Goal: Task Accomplishment & Management: Manage account settings

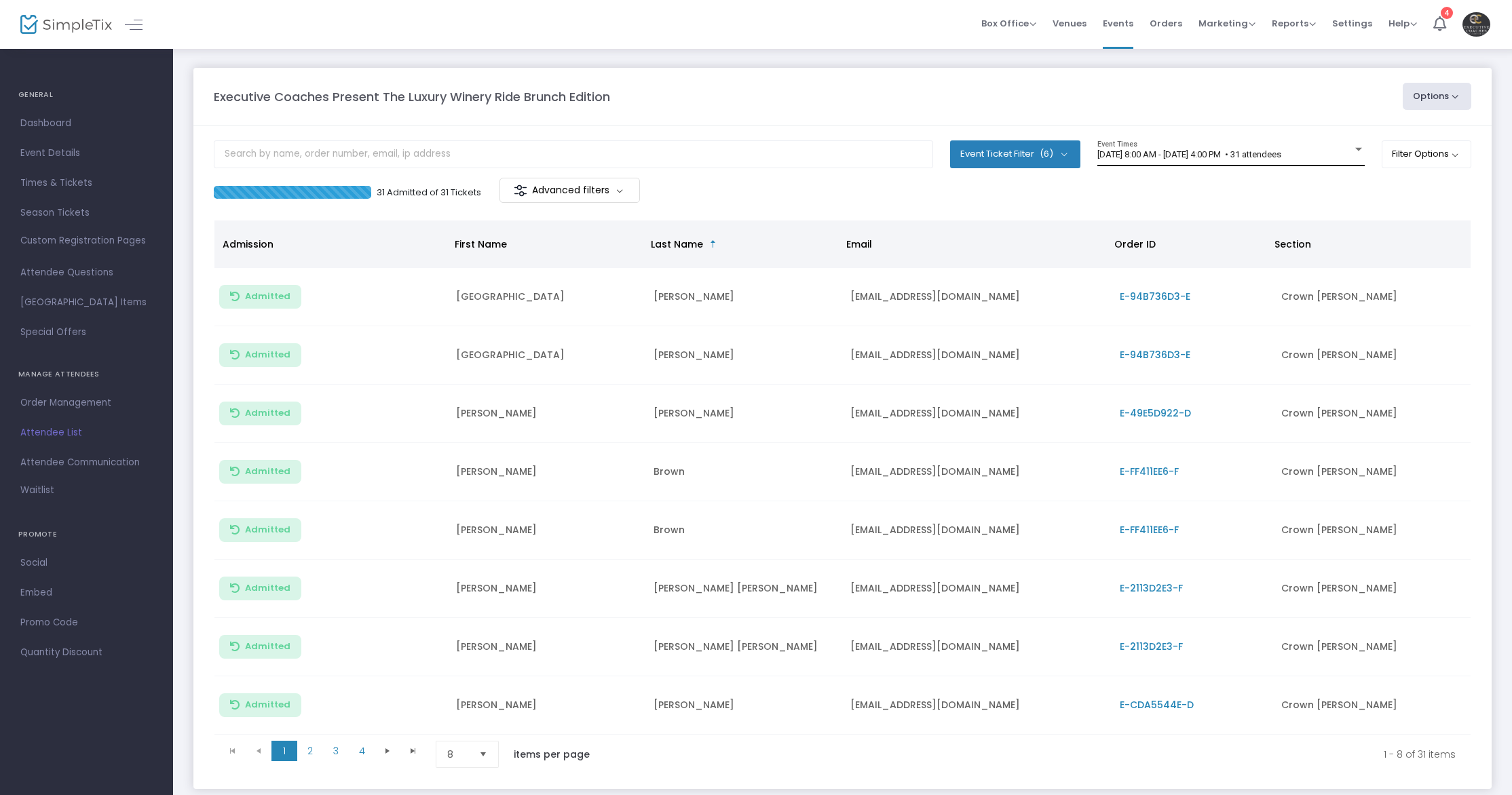
click at [1221, 164] on div "[DATE] 8:00 AM - [DATE] 4:00 PM • 31 attendees Event Times" at bounding box center [1230, 154] width 267 height 26
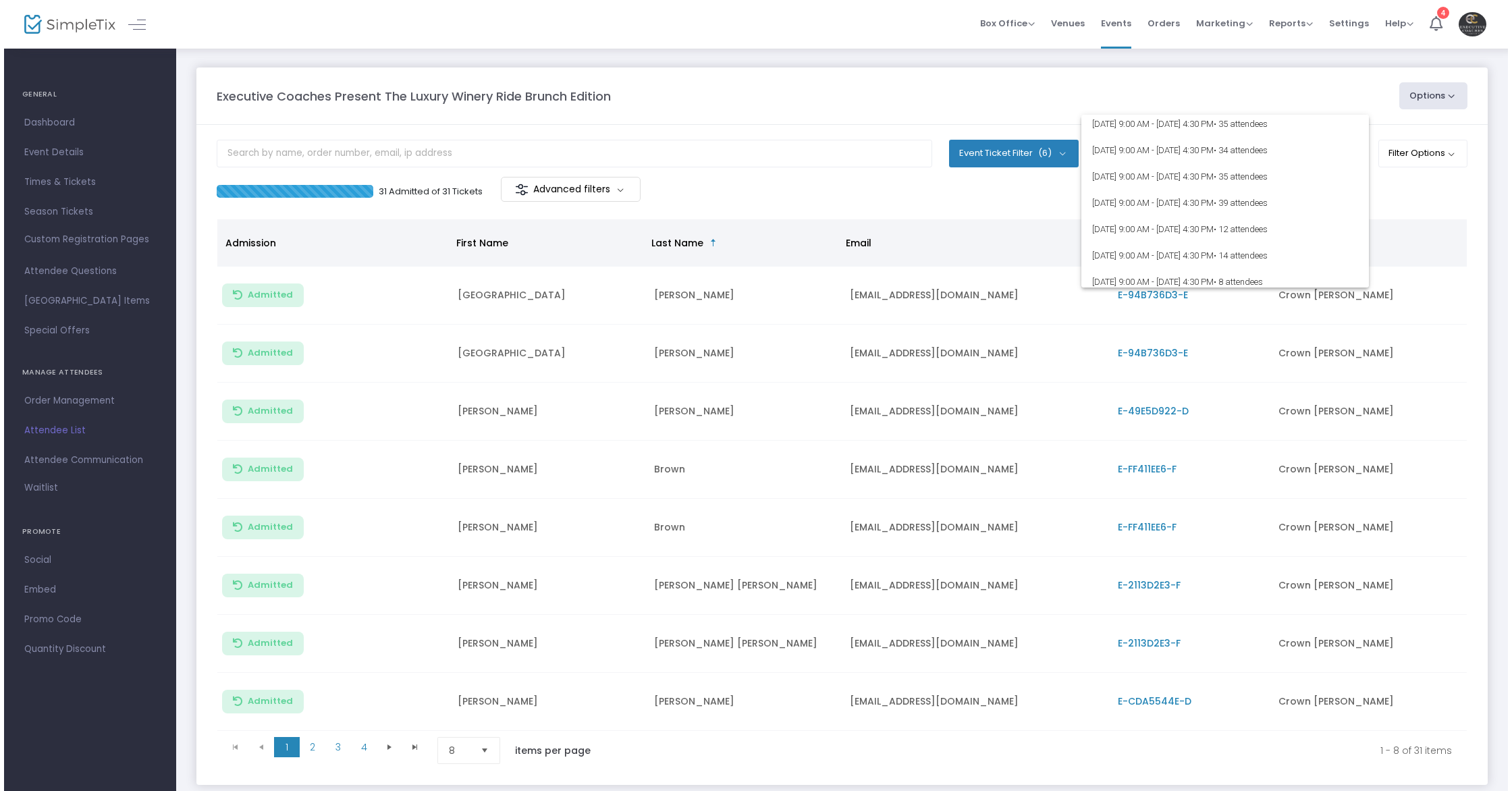
scroll to position [332, 0]
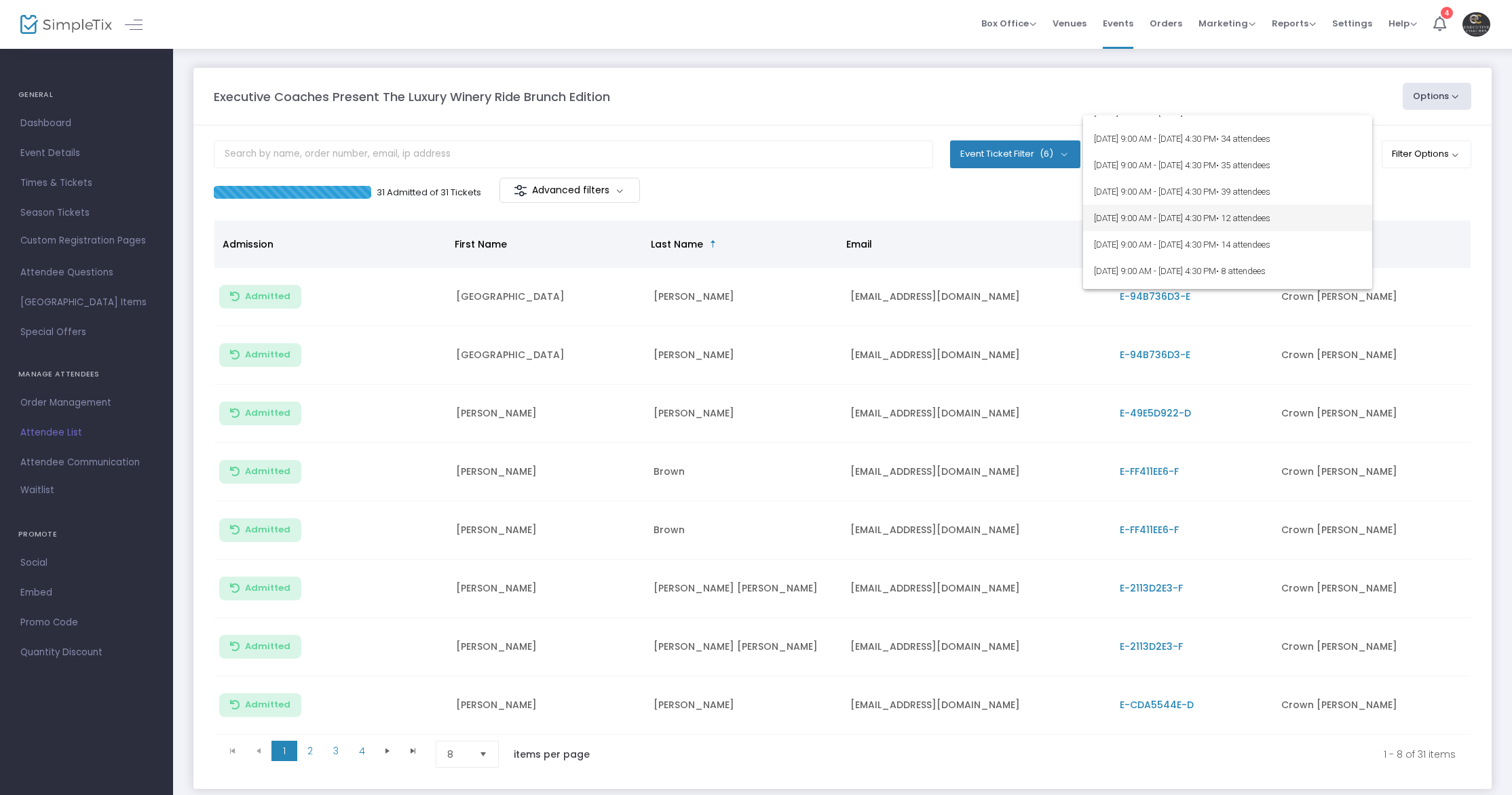
click at [1196, 215] on span "[DATE] 9:00 AM - [DATE] 4:30 PM • 12 attendees" at bounding box center [1227, 218] width 267 height 26
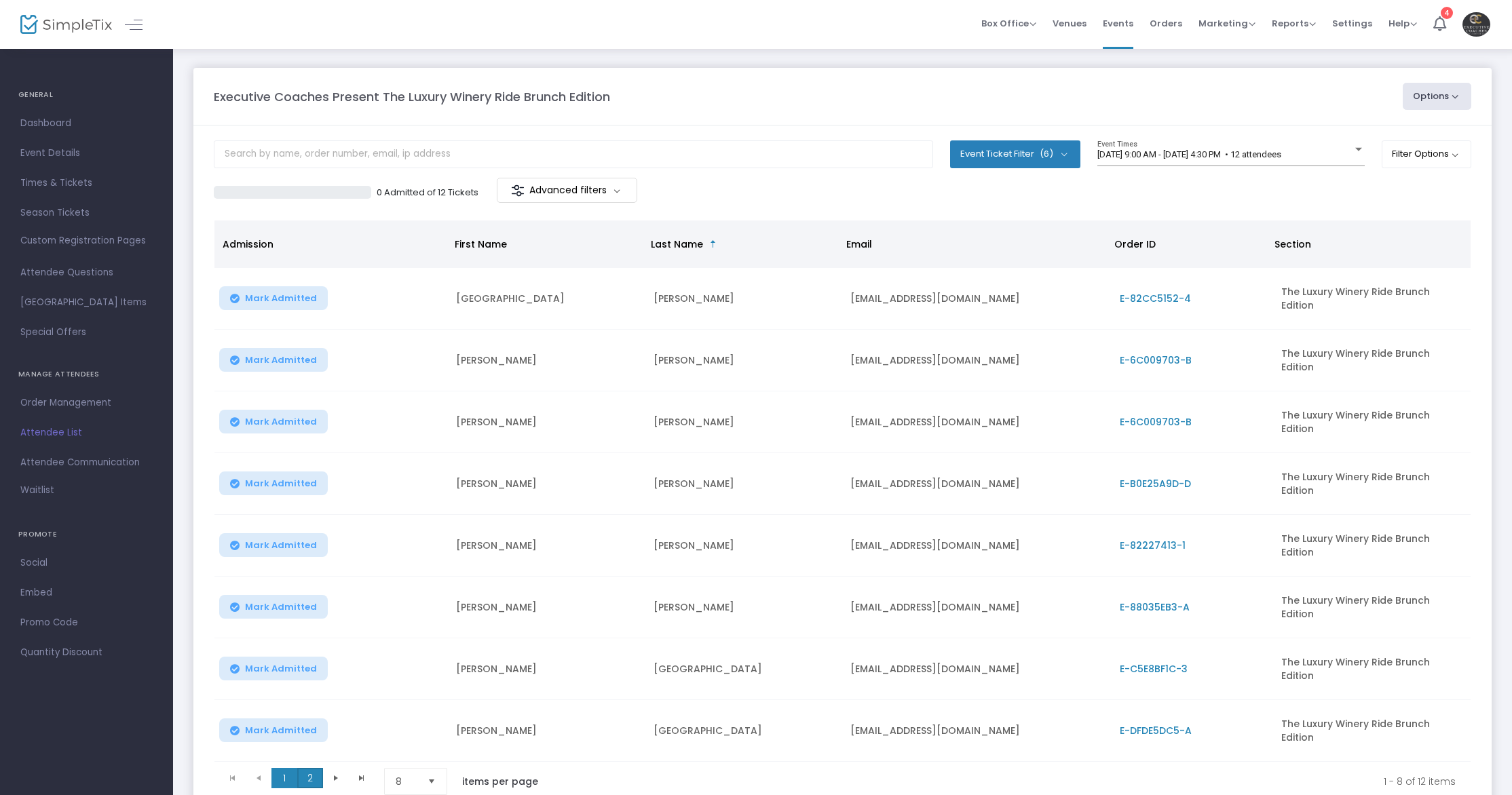
click at [308, 768] on span "2" at bounding box center [310, 778] width 26 height 21
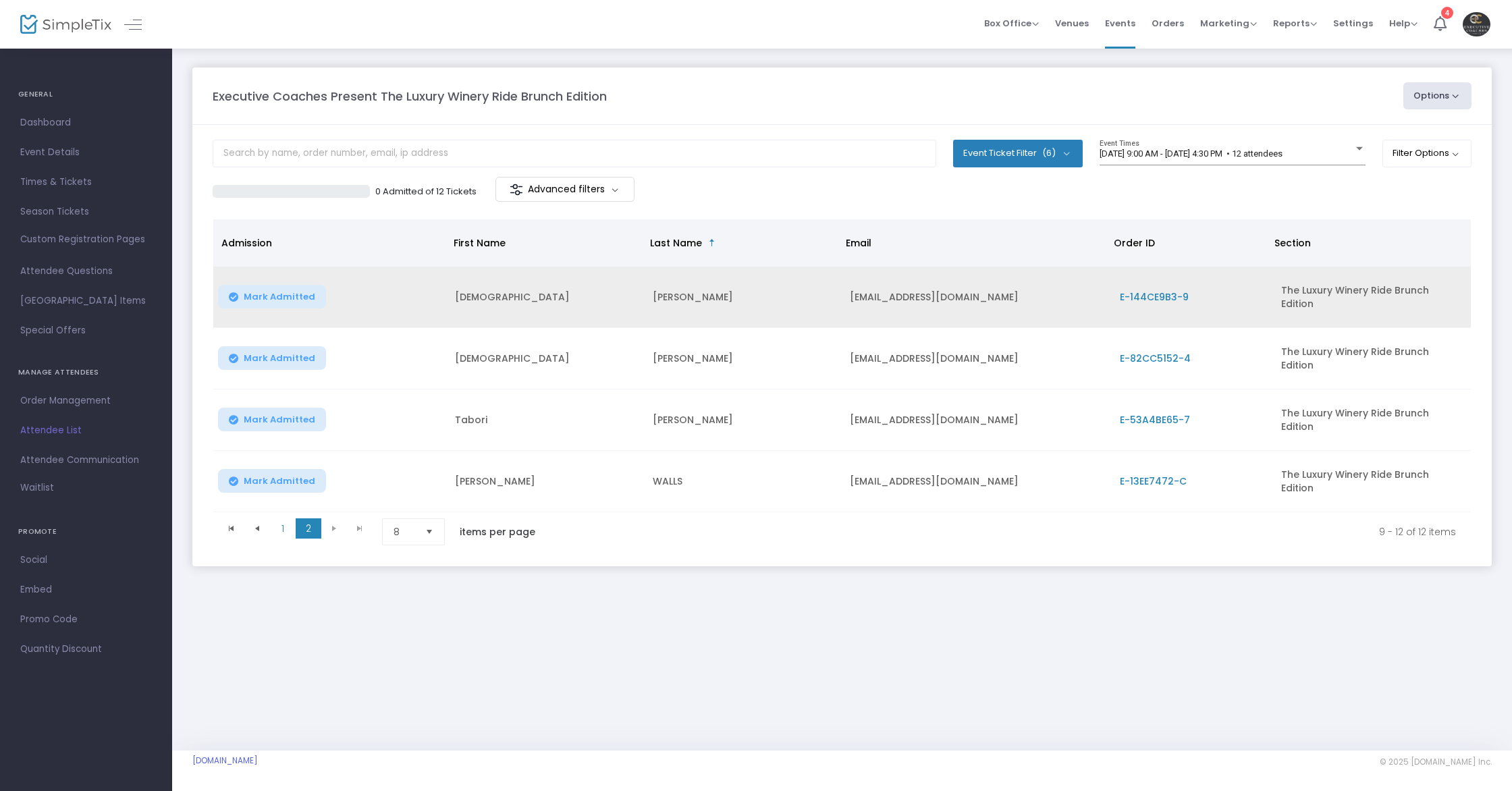
click at [1149, 301] on span "E-144CE9B3-9" at bounding box center [1155, 296] width 69 height 13
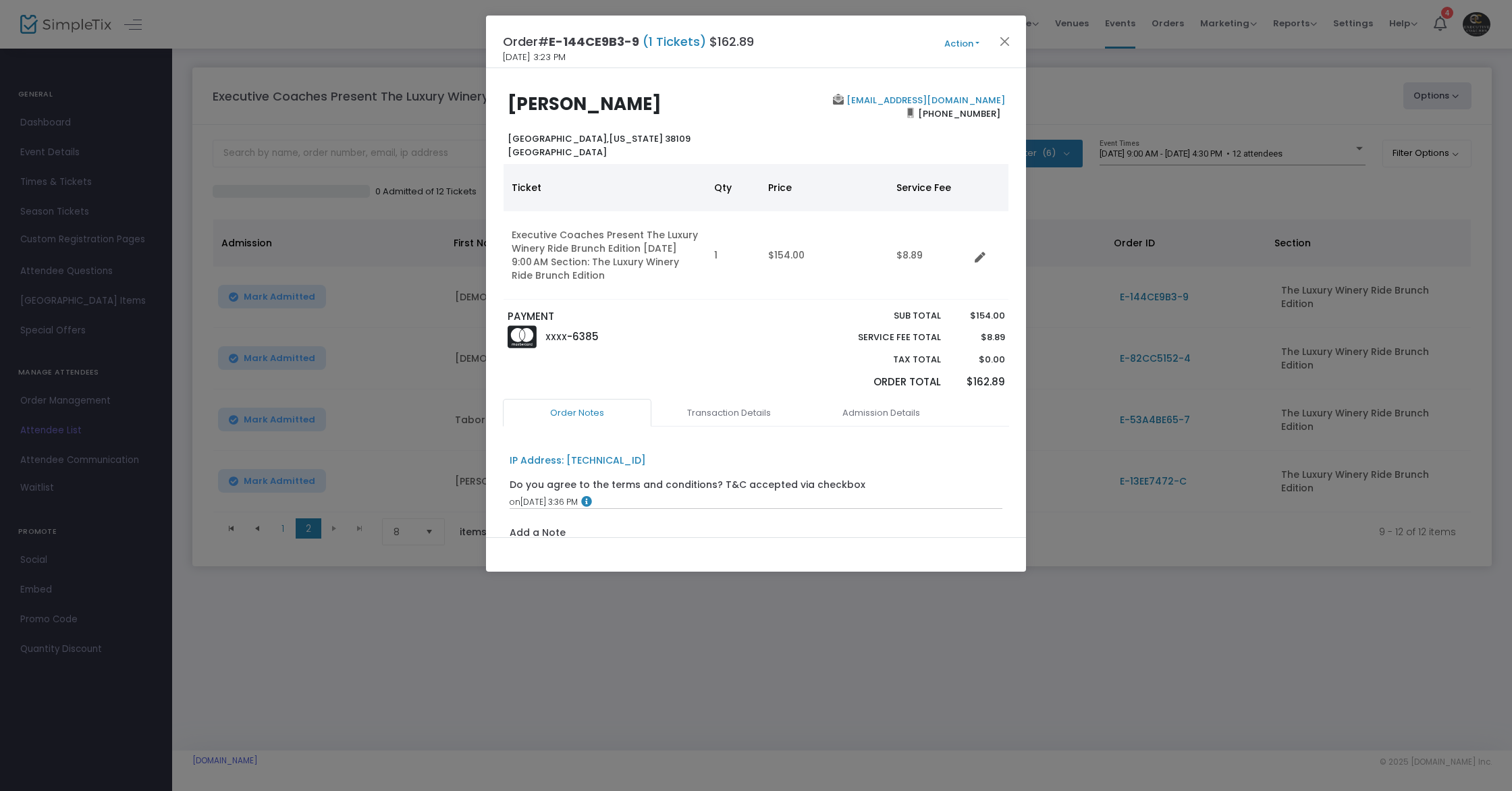
click at [957, 46] on button "Action" at bounding box center [962, 44] width 81 height 15
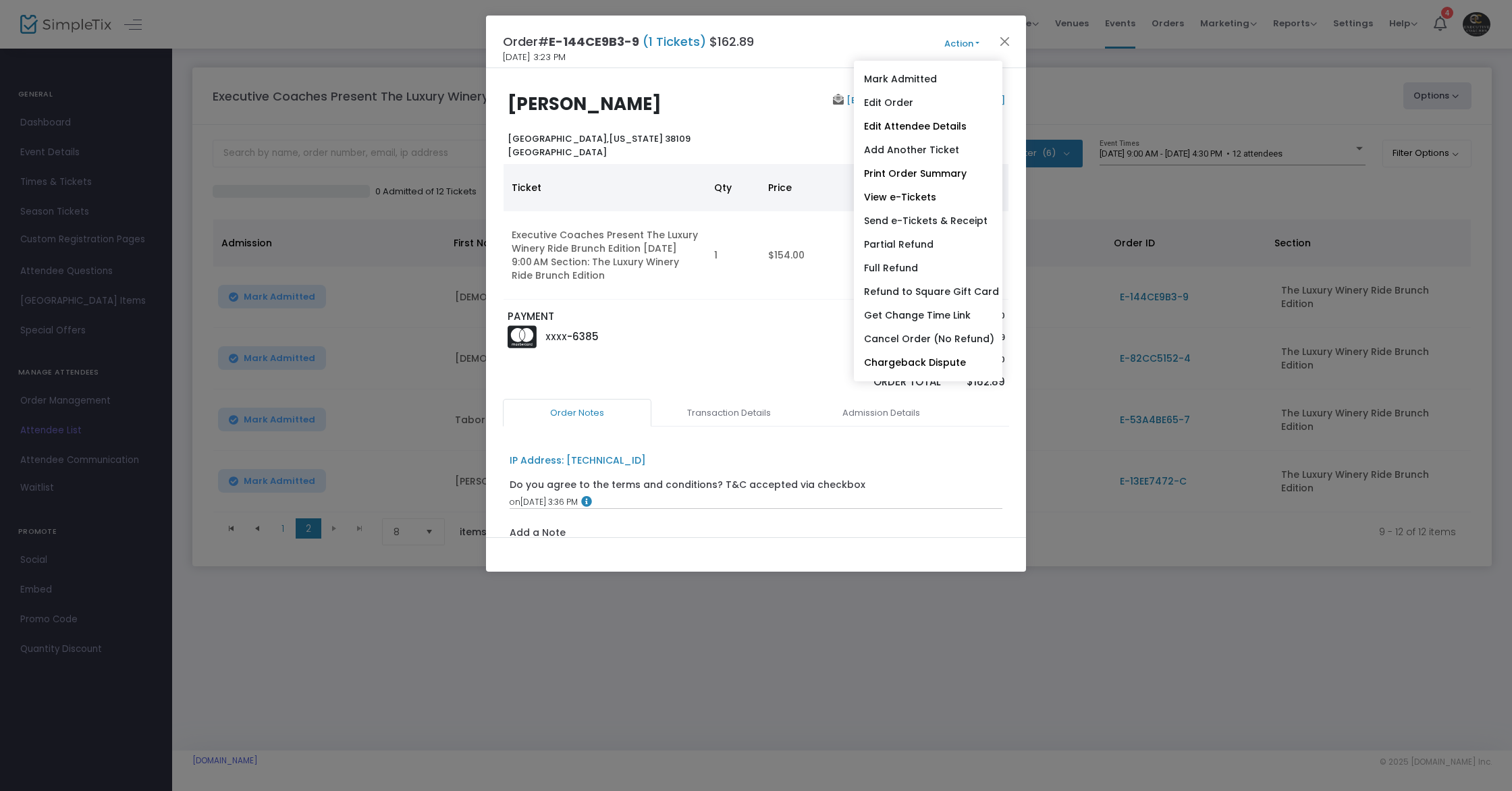
click at [950, 118] on link "Edit Attendee Details" at bounding box center [928, 126] width 148 height 23
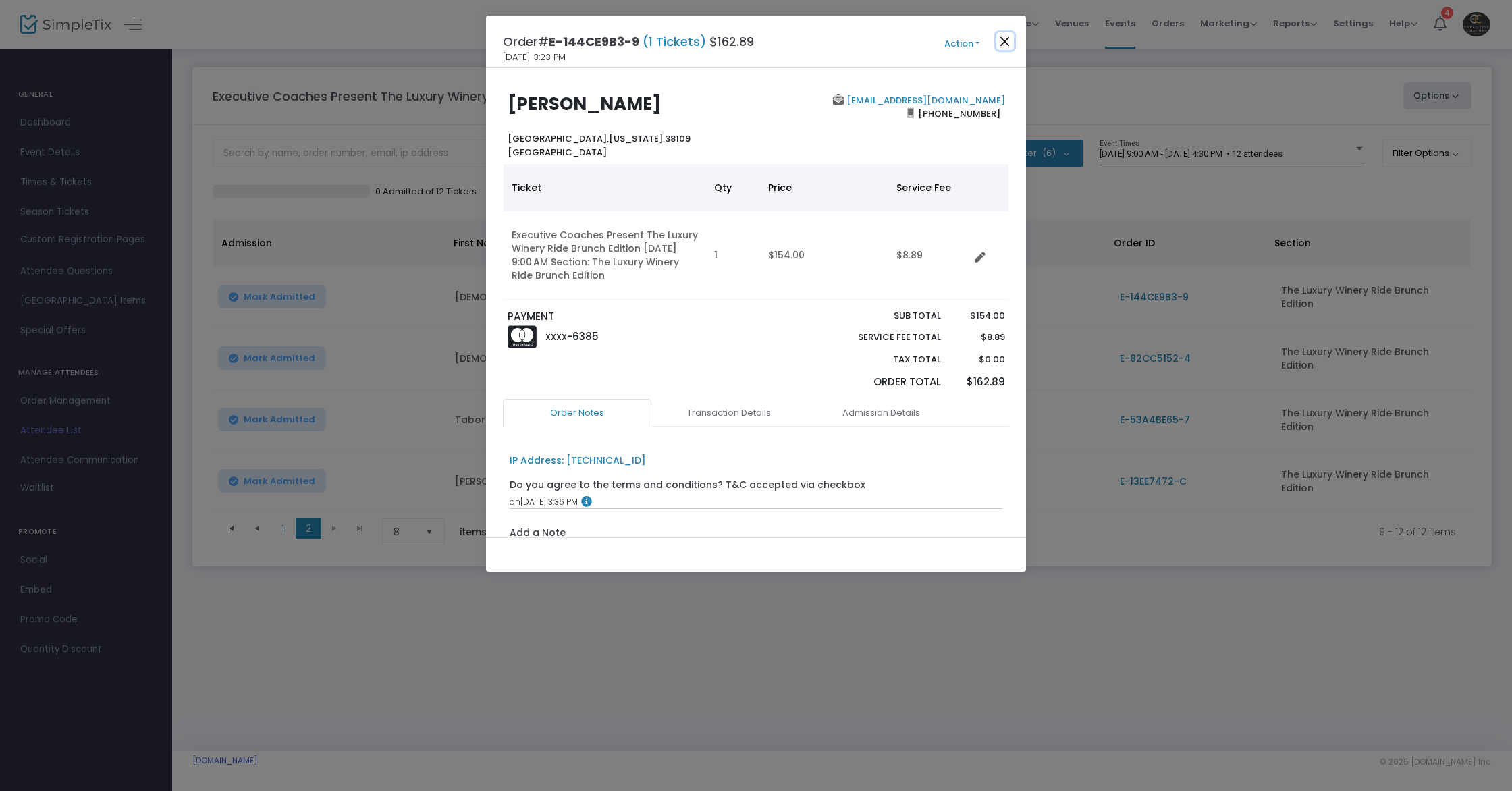
click at [1008, 44] on button "Close" at bounding box center [1005, 41] width 18 height 18
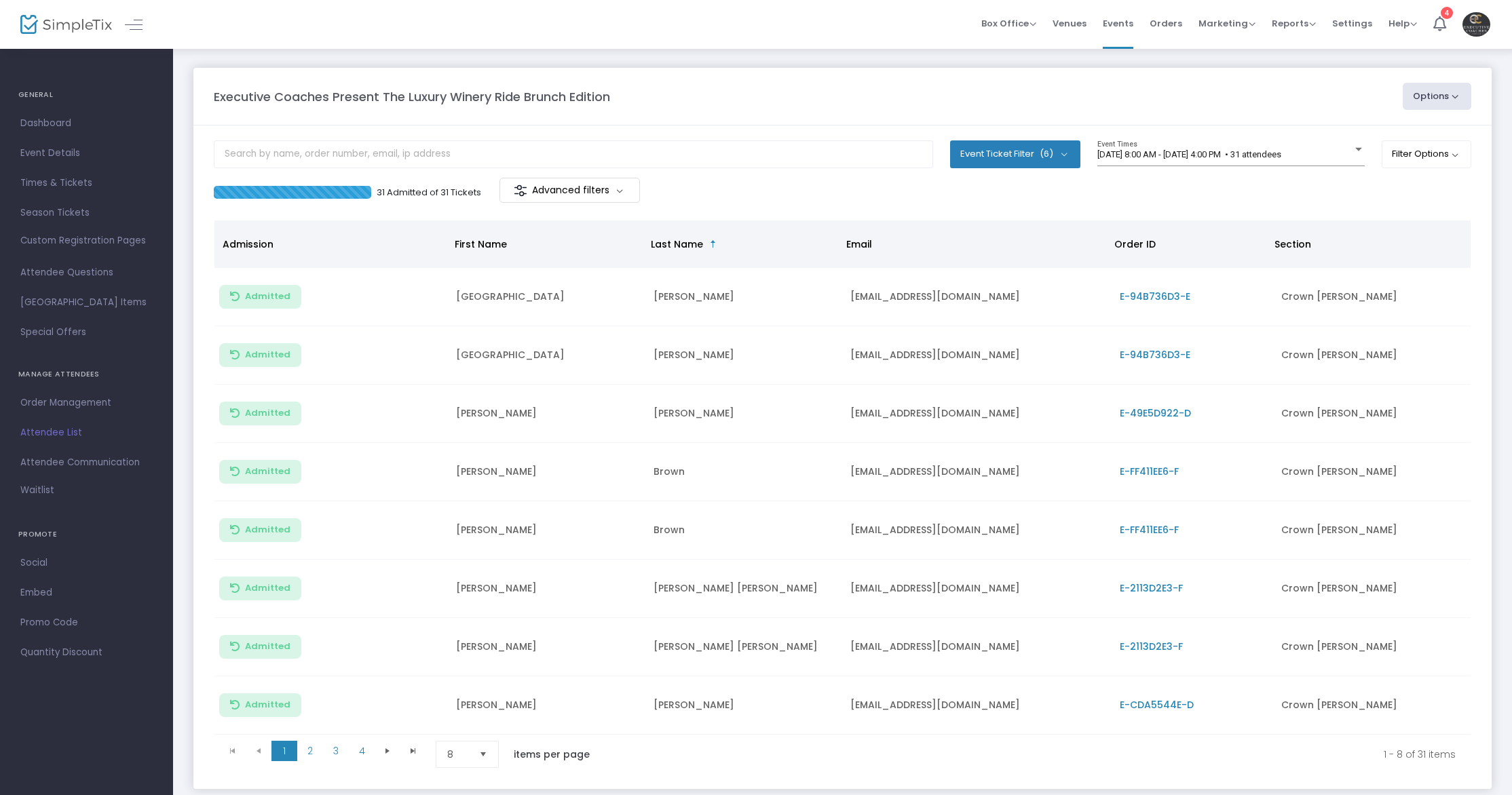
scroll to position [2, 0]
click at [1267, 156] on span "[DATE] 8:00 AM - [DATE] 4:00 PM • 31 attendees" at bounding box center [1189, 152] width 184 height 10
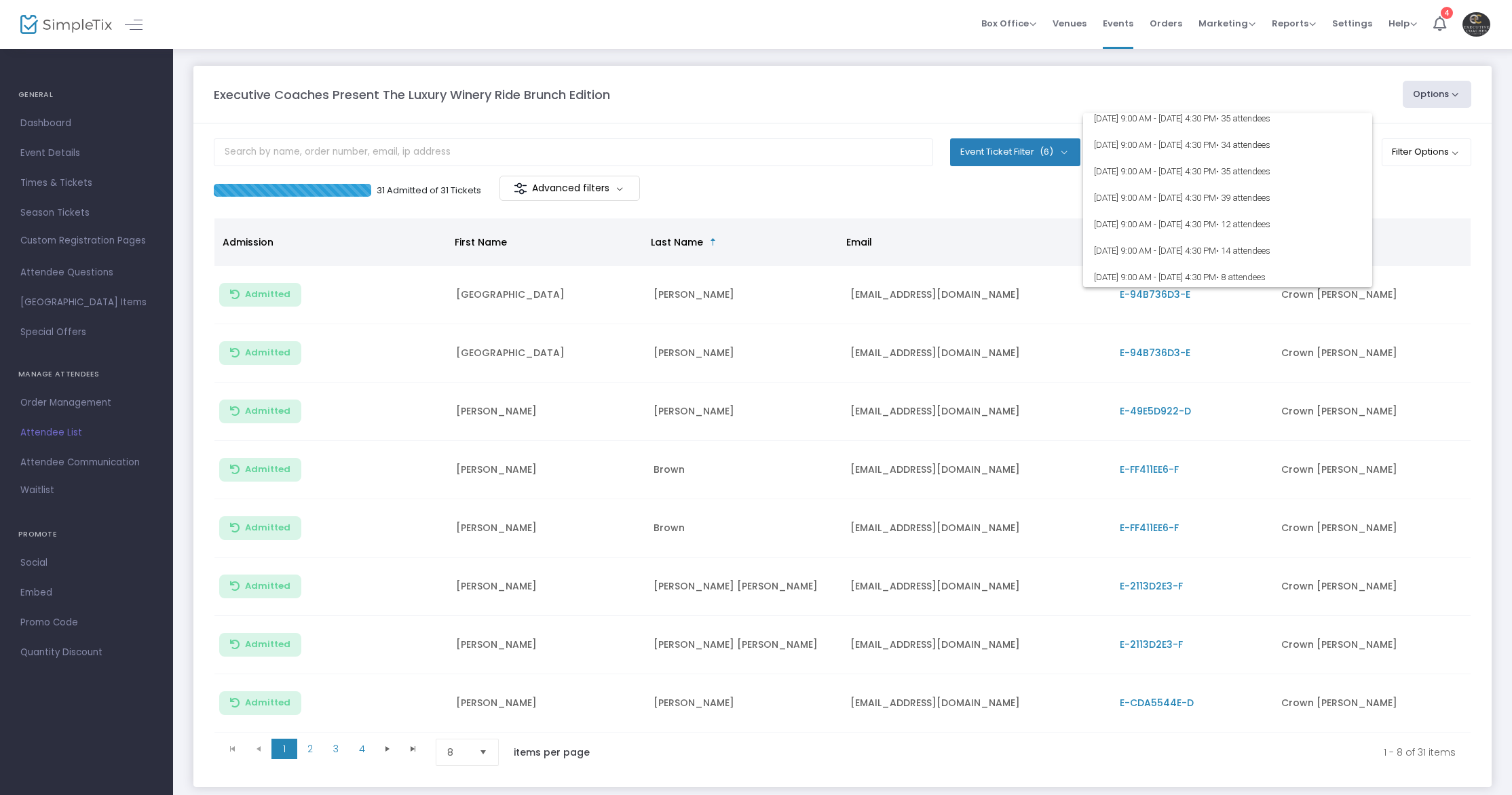
scroll to position [331, 0]
click at [1196, 215] on span "[DATE] 9:00 AM - [DATE] 4:30 PM • 12 attendees" at bounding box center [1227, 219] width 267 height 26
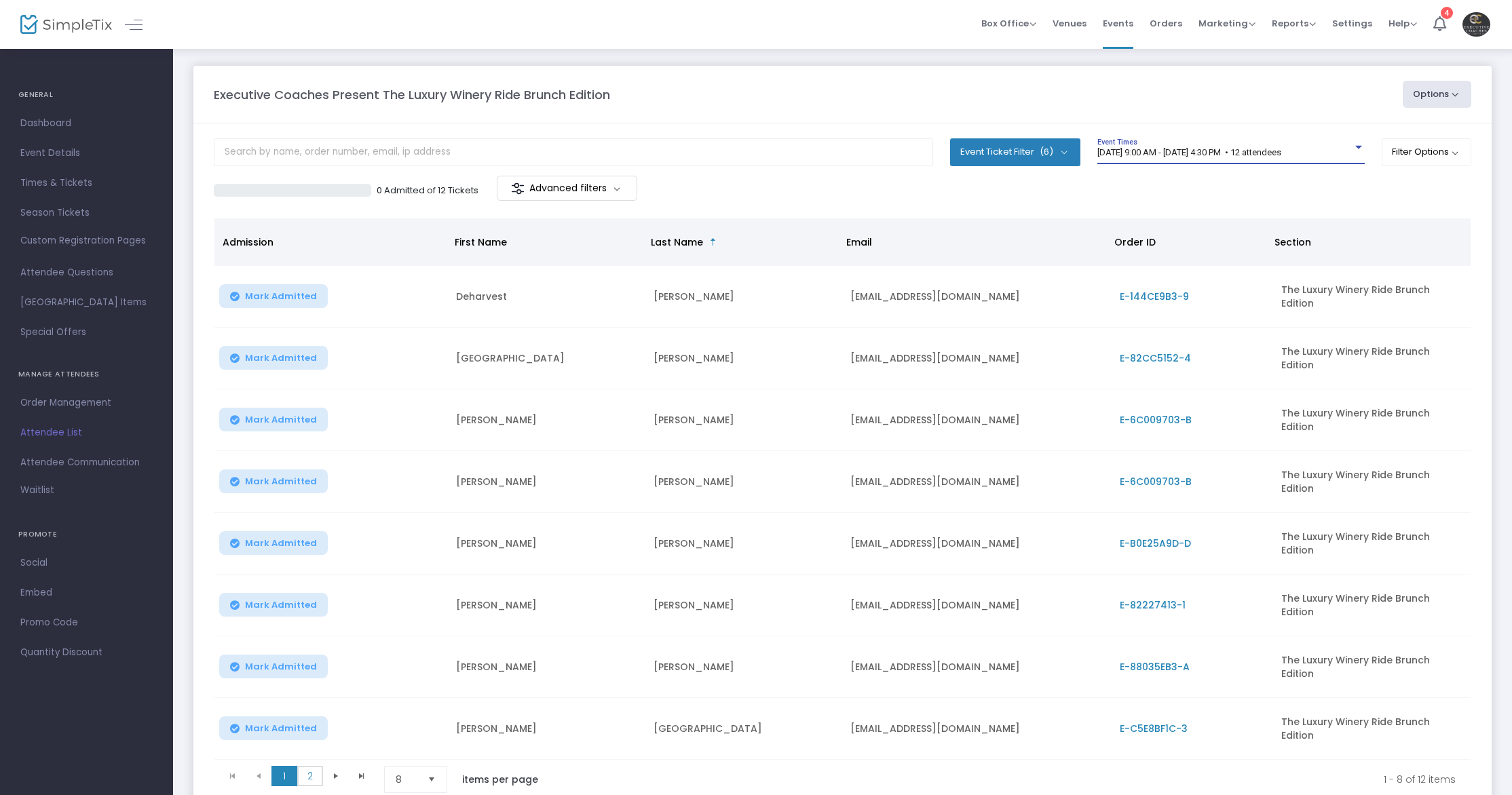
click at [308, 766] on span "2" at bounding box center [310, 776] width 26 height 21
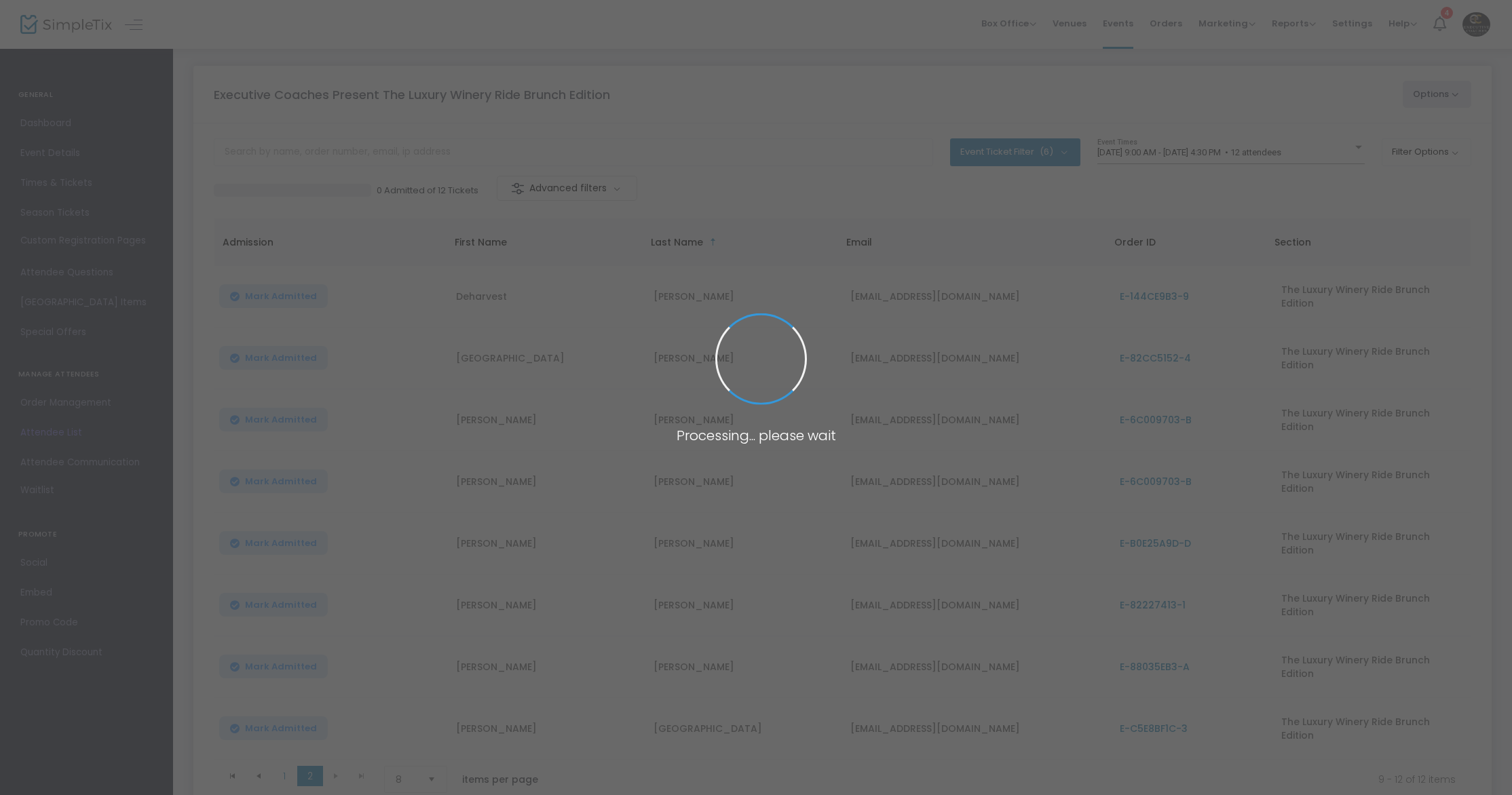
scroll to position [0, 0]
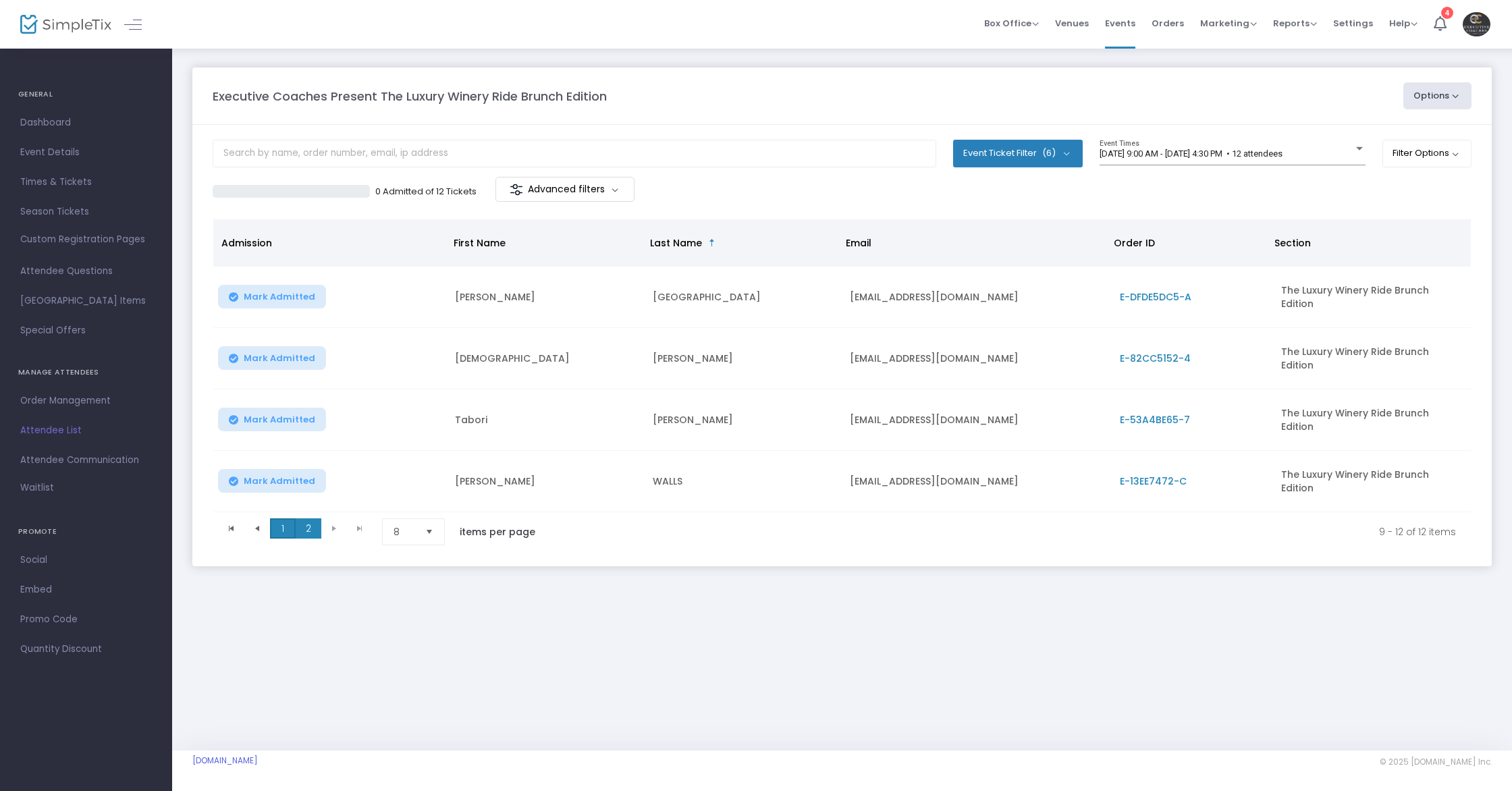
click at [286, 518] on span "1" at bounding box center [283, 528] width 26 height 20
